Goal: Information Seeking & Learning: Learn about a topic

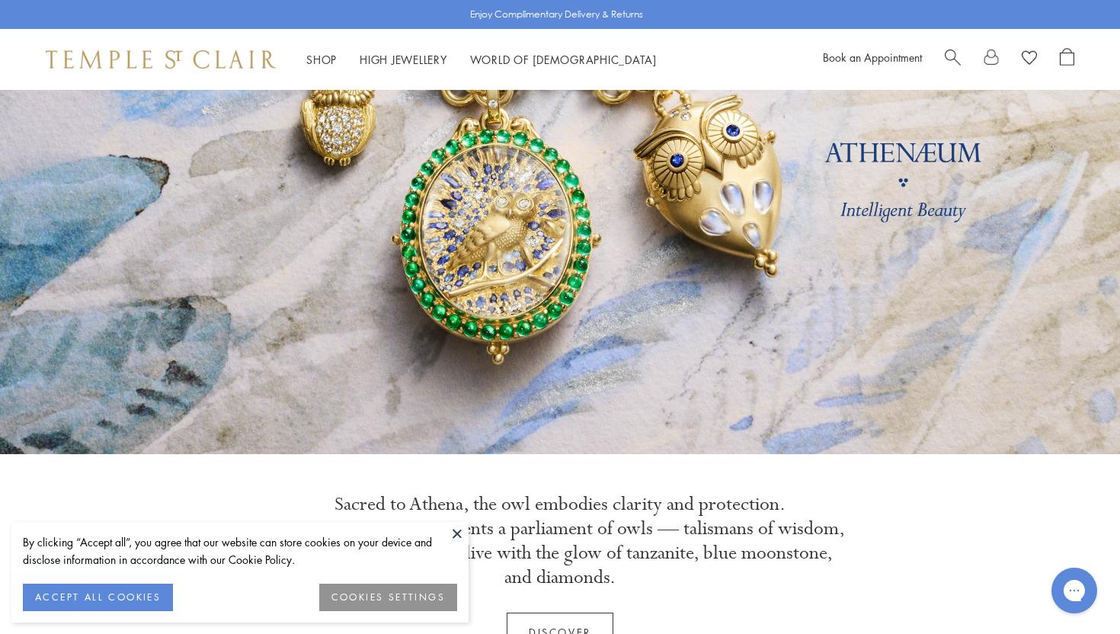
scroll to position [184, 0]
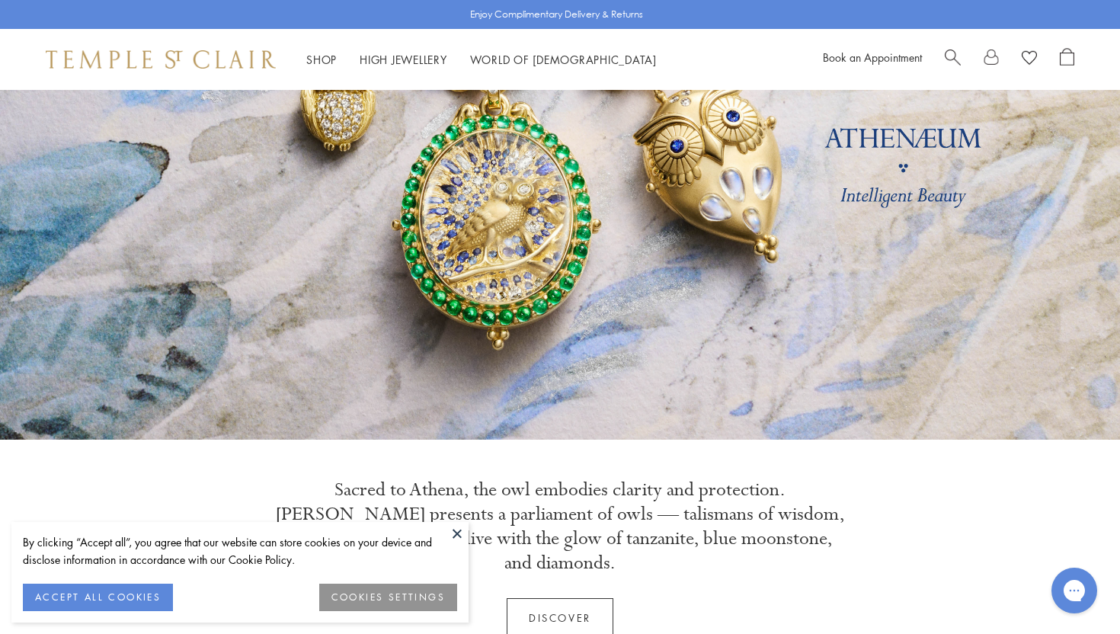
click at [453, 537] on button at bounding box center [457, 533] width 23 height 23
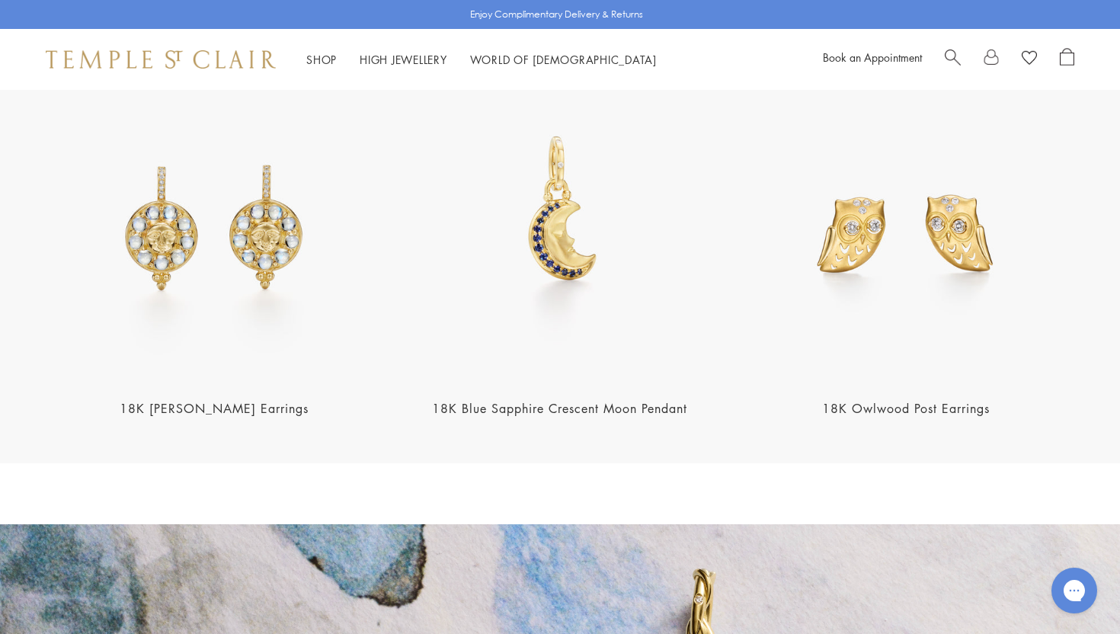
scroll to position [2035, 0]
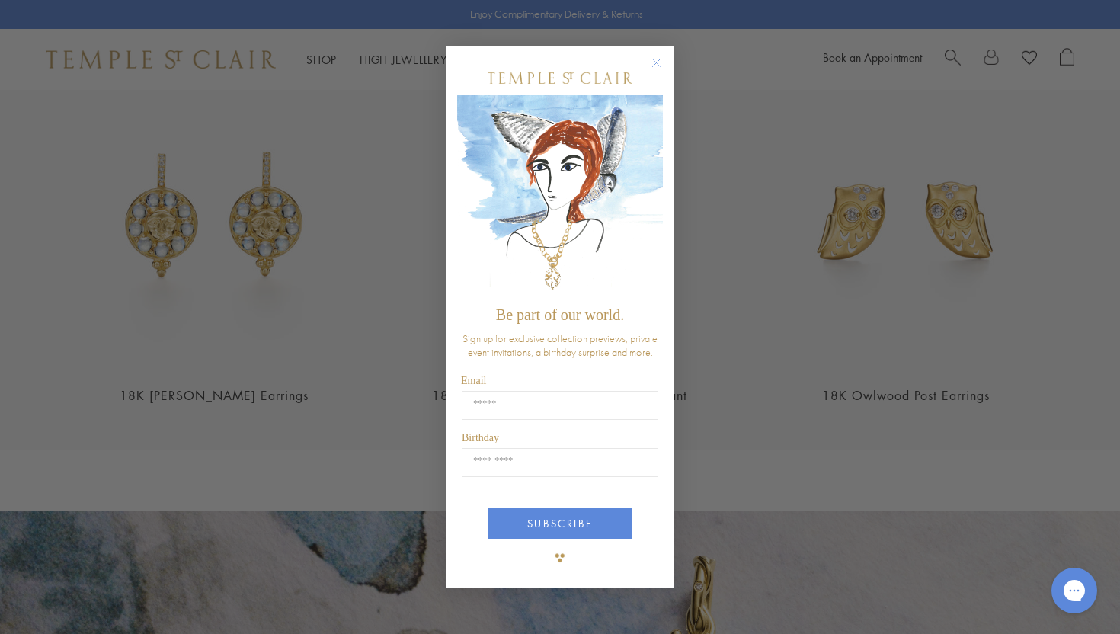
click at [654, 71] on circle "Close dialog" at bounding box center [657, 63] width 18 height 18
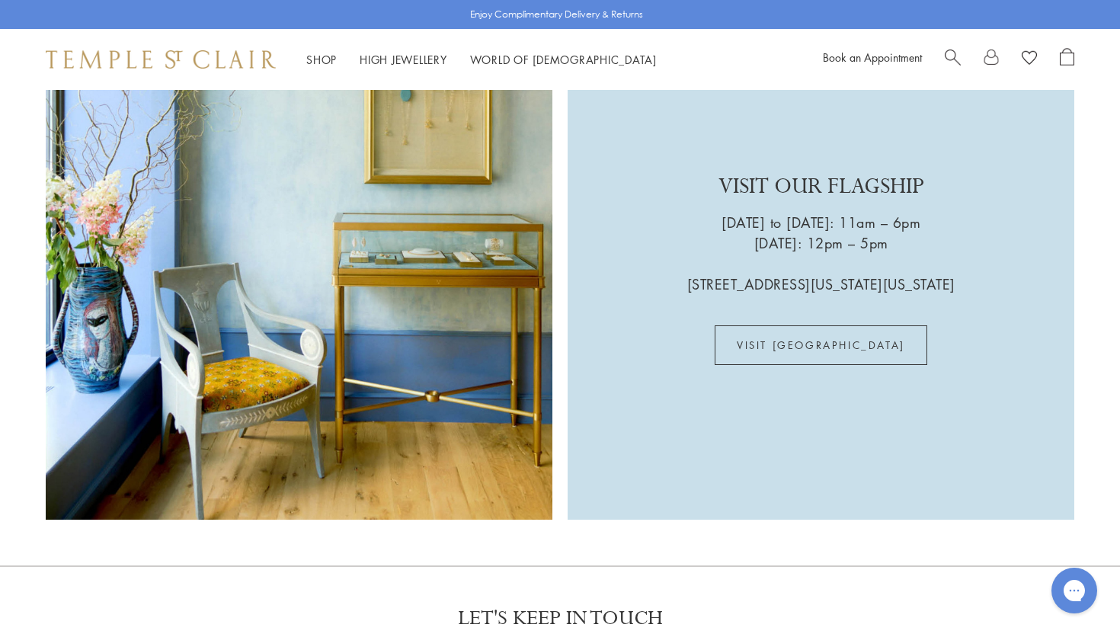
scroll to position [4220, 0]
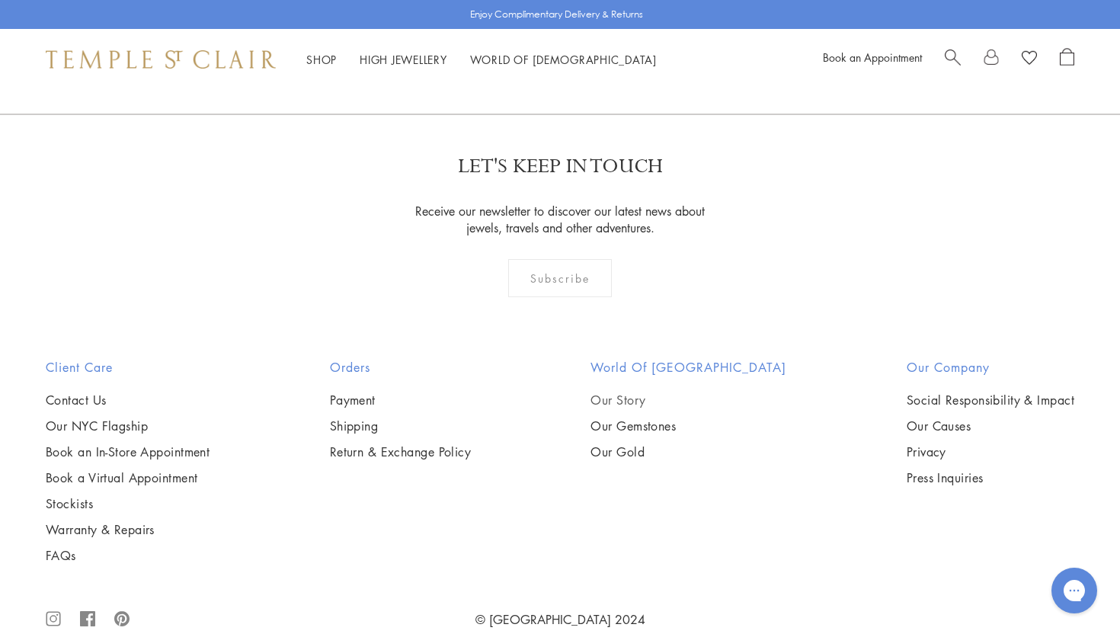
click at [661, 392] on link "Our Story" at bounding box center [688, 400] width 196 height 17
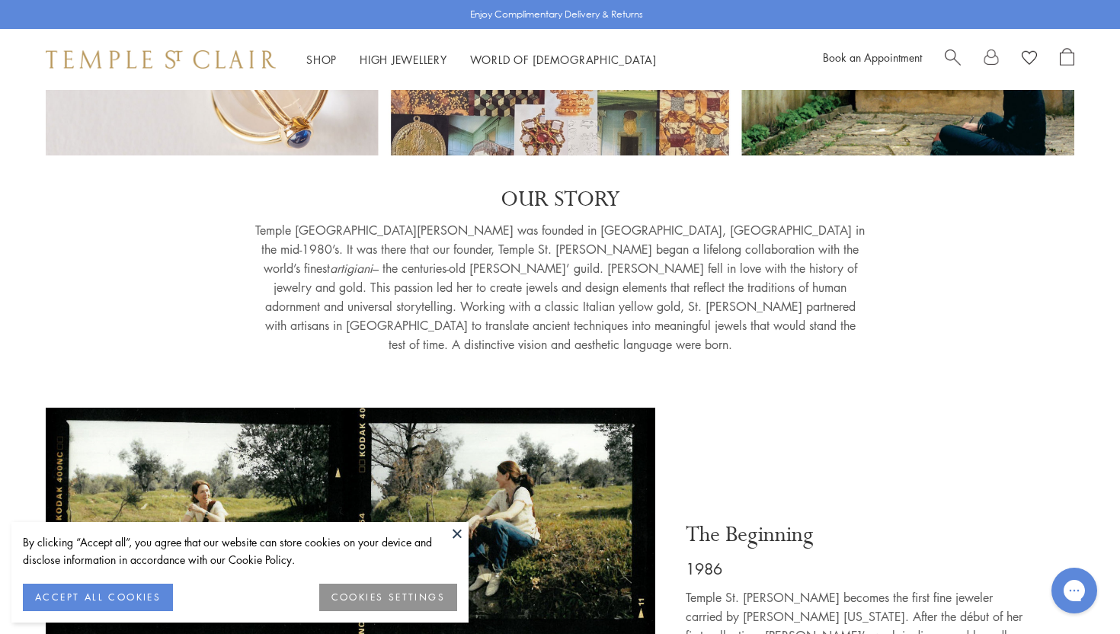
scroll to position [269, 0]
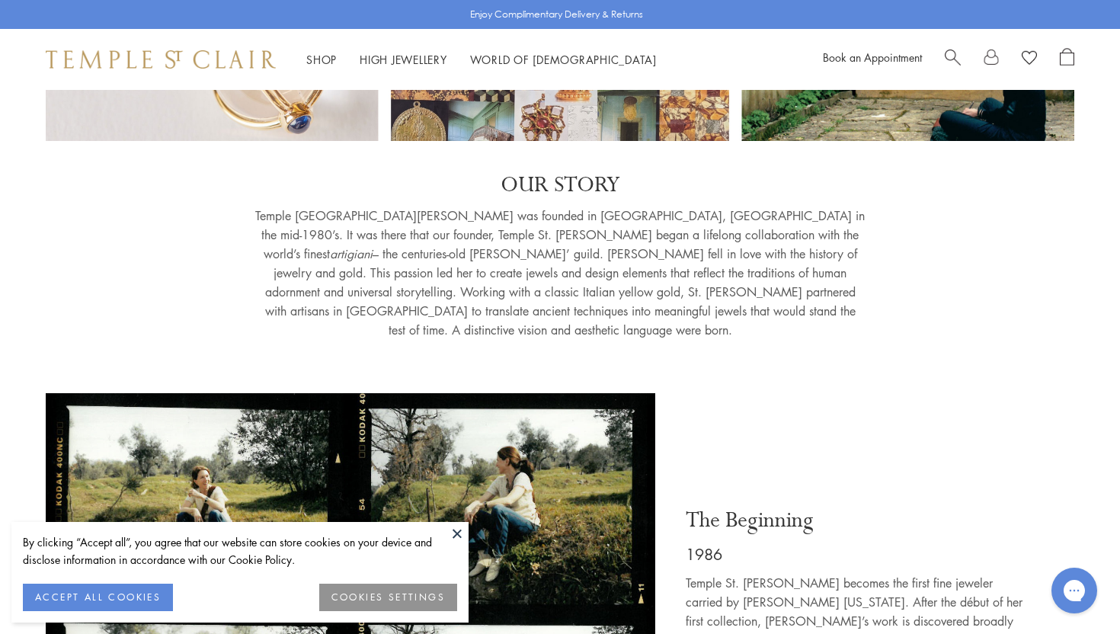
click at [452, 535] on button at bounding box center [457, 533] width 23 height 23
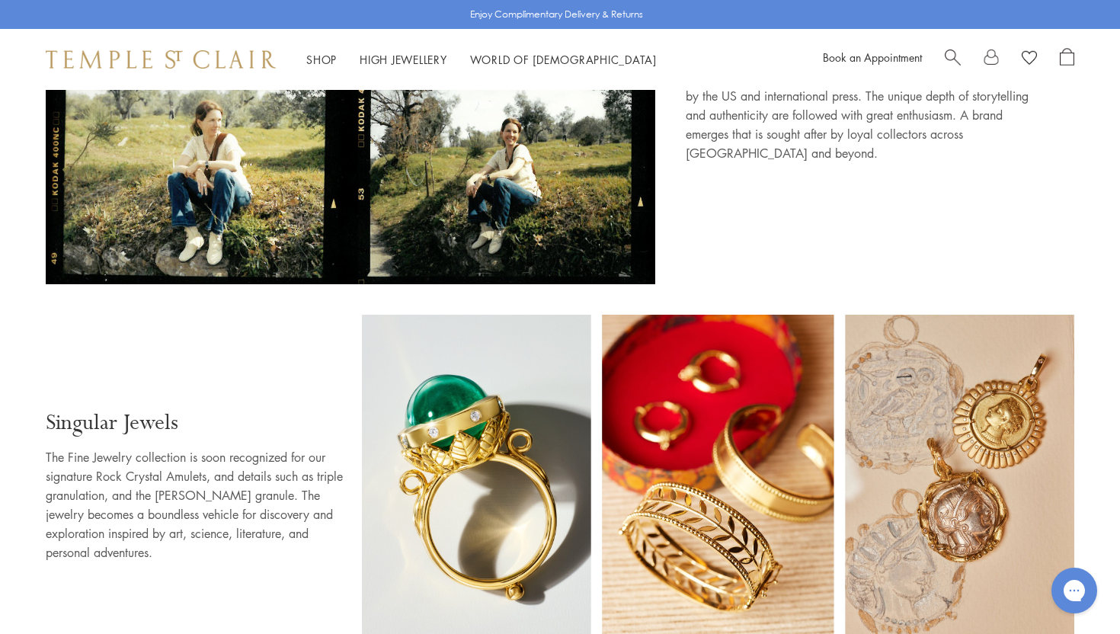
scroll to position [758, 0]
